Goal: Navigation & Orientation: Find specific page/section

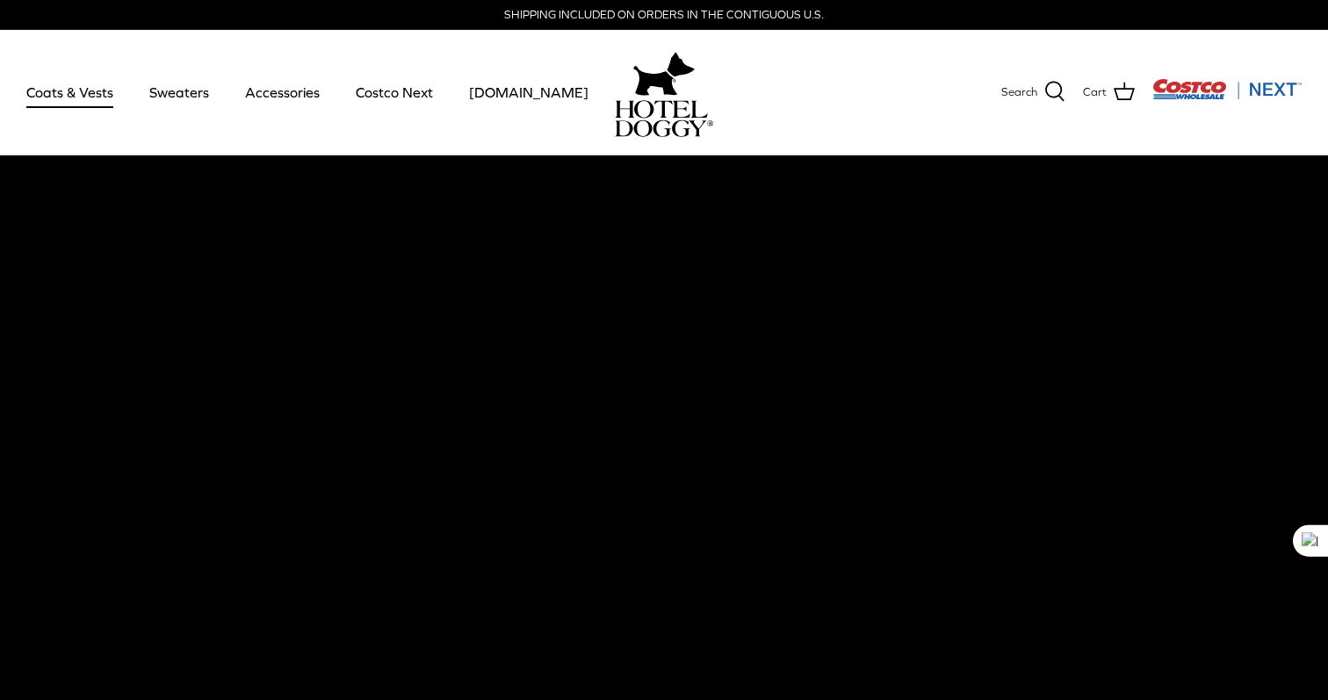
click at [83, 96] on link "Coats & Vests" at bounding box center [70, 92] width 119 height 60
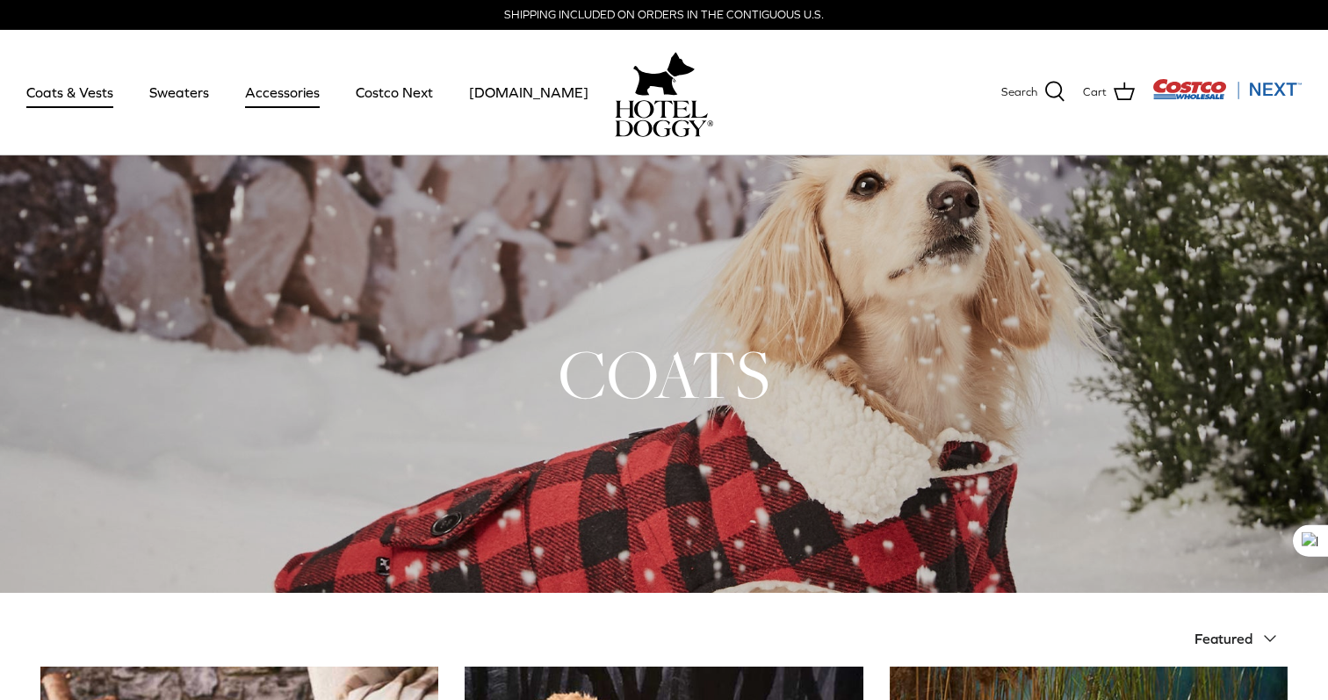
click at [281, 100] on link "Accessories" at bounding box center [282, 92] width 106 height 60
